Goal: Transaction & Acquisition: Obtain resource

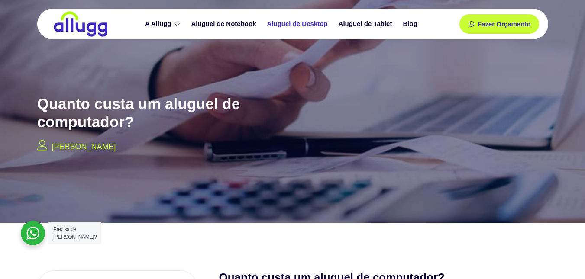
click at [317, 22] on link "Aluguel de Desktop" at bounding box center [298, 23] width 71 height 15
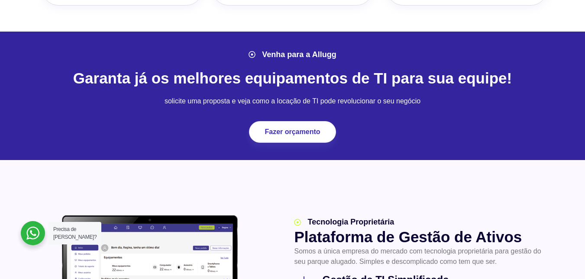
scroll to position [952, 0]
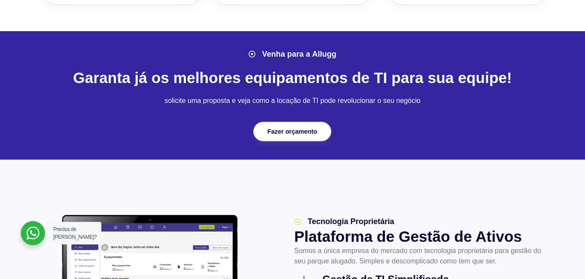
click at [311, 142] on div "Fazer orçamento" at bounding box center [292, 132] width 87 height 22
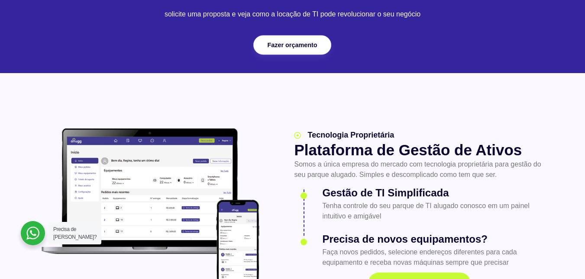
click at [306, 50] on link "Fazer orçamento" at bounding box center [292, 44] width 78 height 19
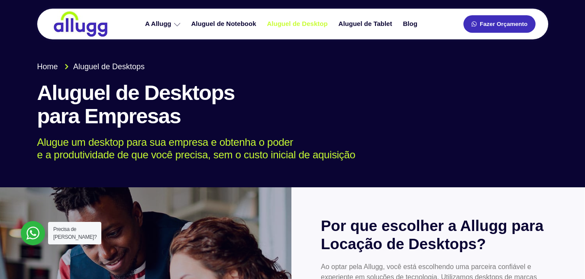
click at [494, 25] on span "Fazer Orçamento" at bounding box center [504, 24] width 48 height 6
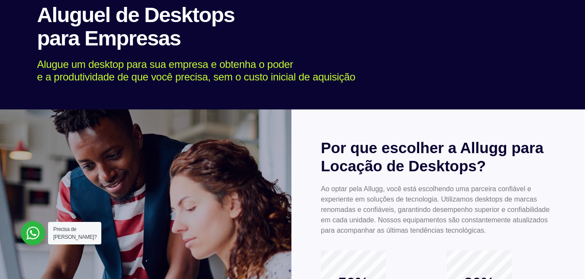
scroll to position [320, 0]
